Goal: Transaction & Acquisition: Purchase product/service

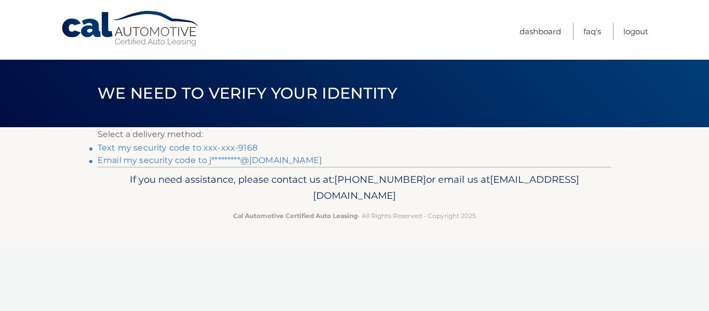
click at [249, 145] on link "Text my security code to xxx-xxx-9168" at bounding box center [178, 148] width 160 height 10
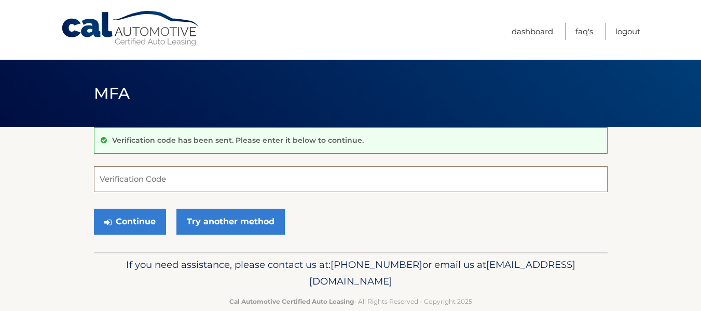
click at [235, 175] on input "Verification Code" at bounding box center [351, 179] width 514 height 26
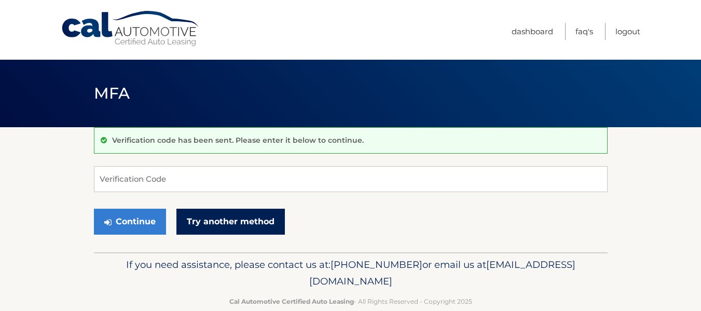
click at [244, 223] on link "Try another method" at bounding box center [230, 222] width 108 height 26
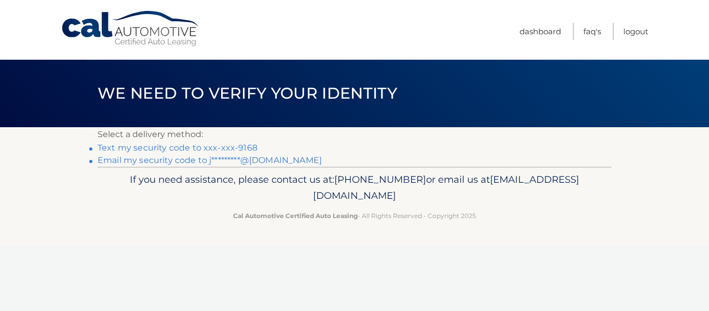
click at [286, 162] on link "Email my security code to j*********@yahoo.com" at bounding box center [210, 160] width 224 height 10
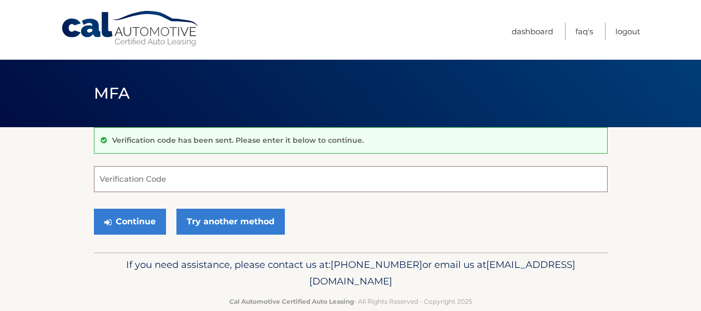
click at [195, 181] on input "Verification Code" at bounding box center [351, 179] width 514 height 26
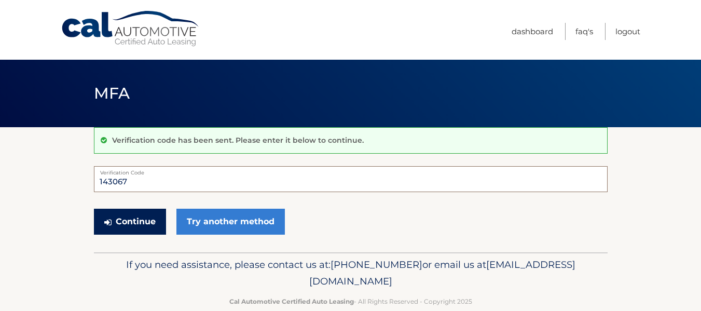
type input "143067"
click at [138, 217] on button "Continue" at bounding box center [130, 222] width 72 height 26
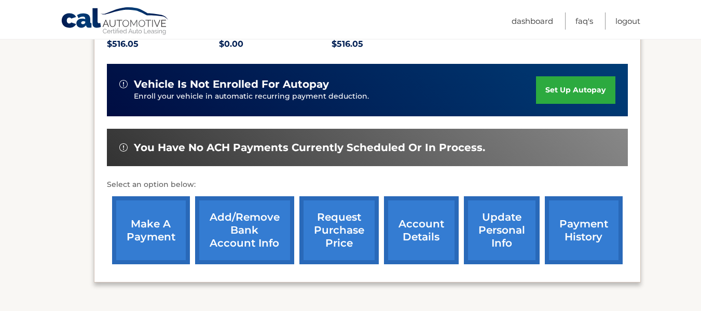
scroll to position [239, 0]
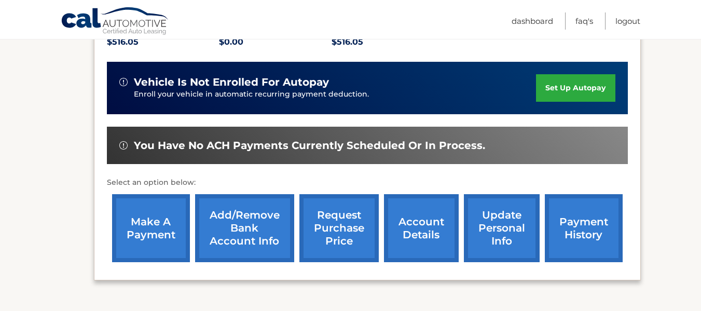
click at [151, 225] on link "make a payment" at bounding box center [151, 228] width 78 height 68
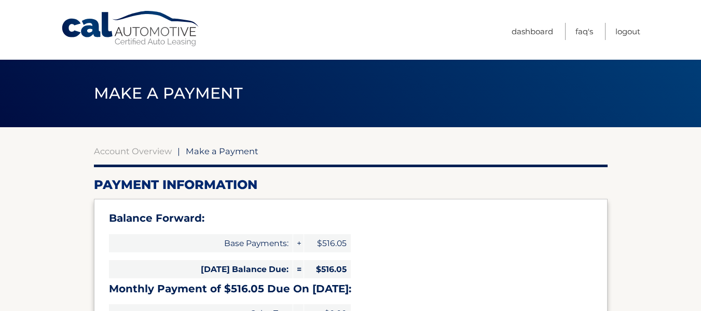
select select "MWQ2NTJhMWMtYjgyZS00ZDllLTgzOGMtOGUwNTM5ZjQzNzY2"
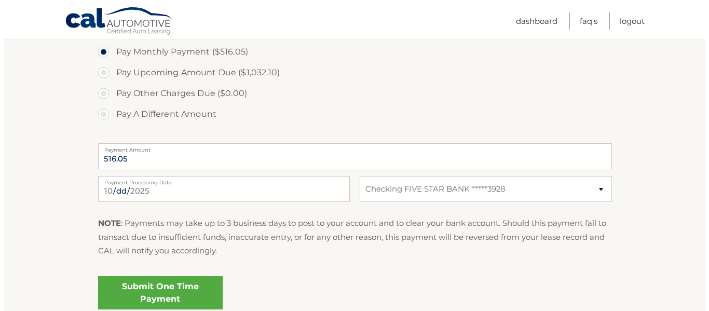
scroll to position [475, 0]
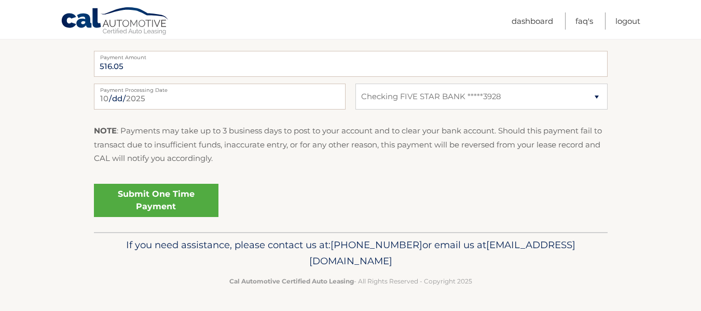
click at [188, 199] on link "Submit One Time Payment" at bounding box center [156, 200] width 125 height 33
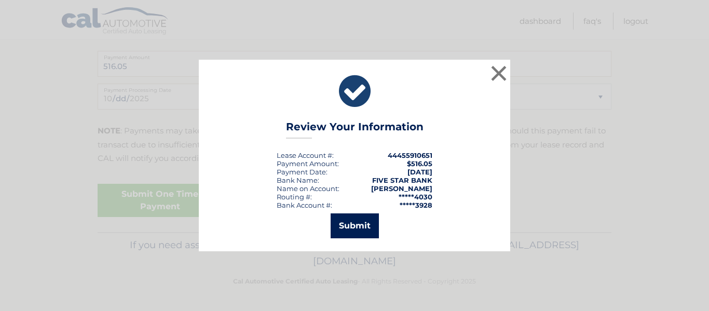
click at [360, 219] on button "Submit" at bounding box center [355, 225] width 48 height 25
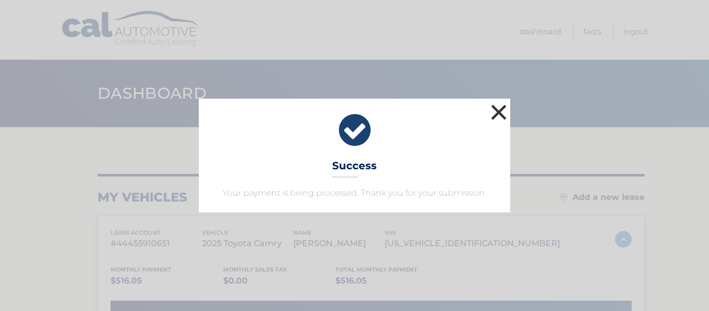
click at [495, 112] on button "×" at bounding box center [498, 112] width 21 height 21
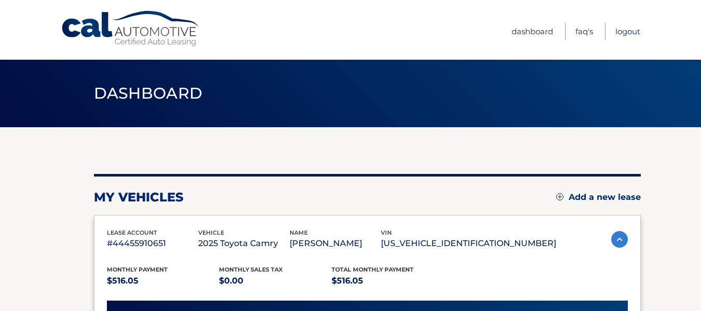
click at [630, 31] on link "Logout" at bounding box center [628, 31] width 25 height 17
